Goal: Task Accomplishment & Management: Complete application form

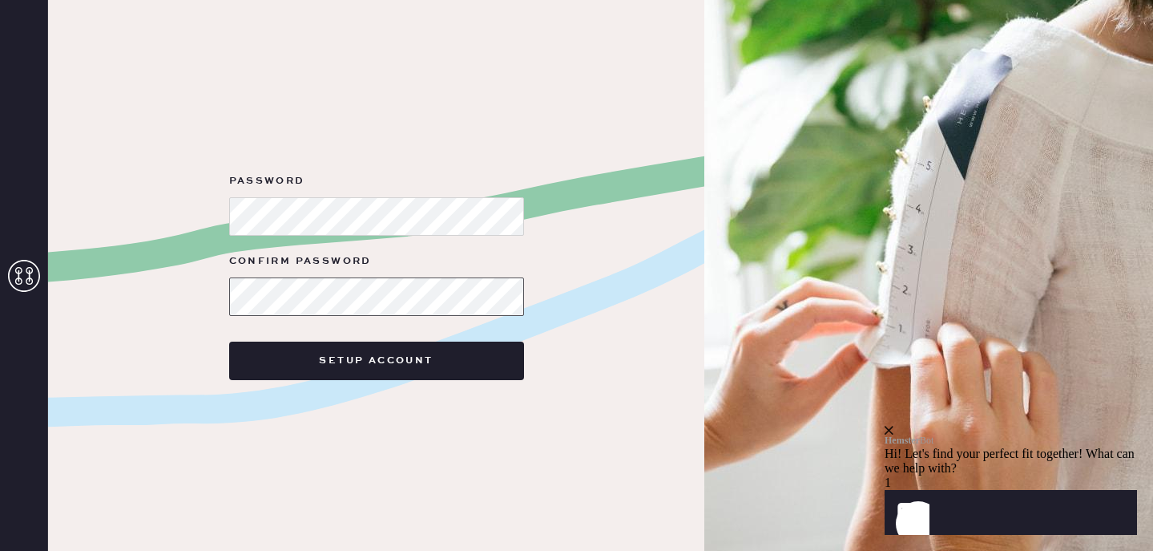
click at [229, 341] on button "Setup Account" at bounding box center [376, 360] width 295 height 38
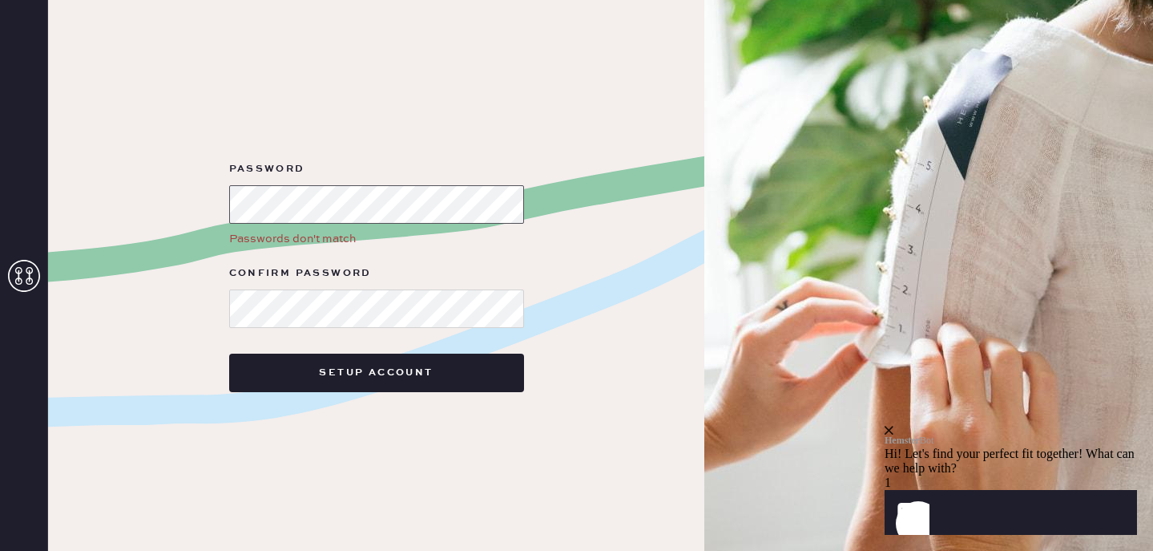
click at [157, 197] on div "Password Passwords don't match Confirm Password Setup Account" at bounding box center [376, 275] width 656 height 551
click at [79, 288] on div "Password Passwords don't match Confirm Password Setup Account" at bounding box center [376, 275] width 656 height 551
click at [229, 353] on button "Setup Account" at bounding box center [376, 372] width 295 height 38
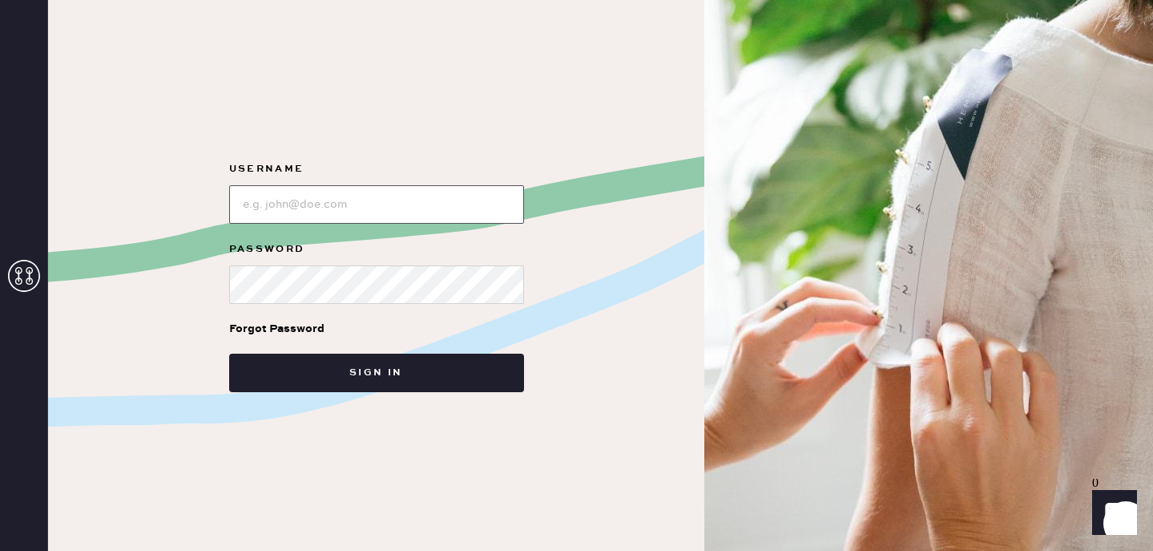
click at [262, 202] on input "loginName" at bounding box center [376, 204] width 295 height 38
type input "[EMAIL_ADDRESS][DOMAIN_NAME]"
click at [229, 353] on button "Sign in" at bounding box center [376, 372] width 295 height 38
